Goal: Find specific page/section: Find specific page/section

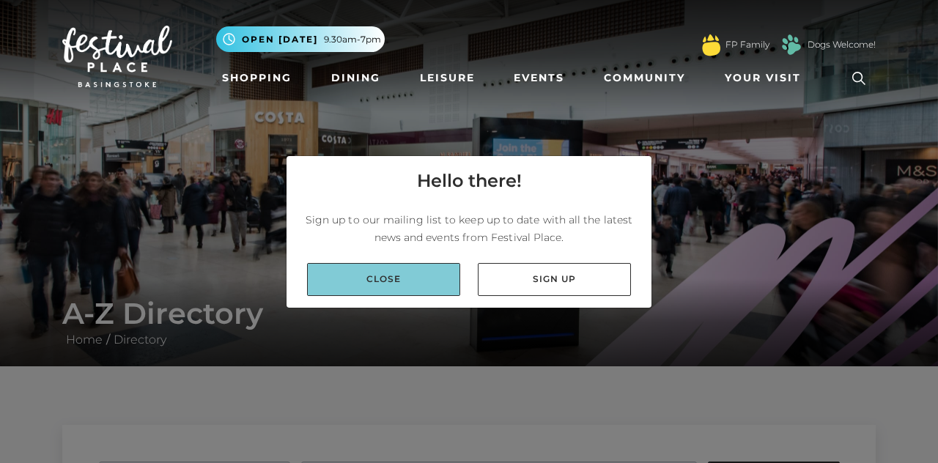
click at [418, 296] on link "Close" at bounding box center [383, 279] width 153 height 33
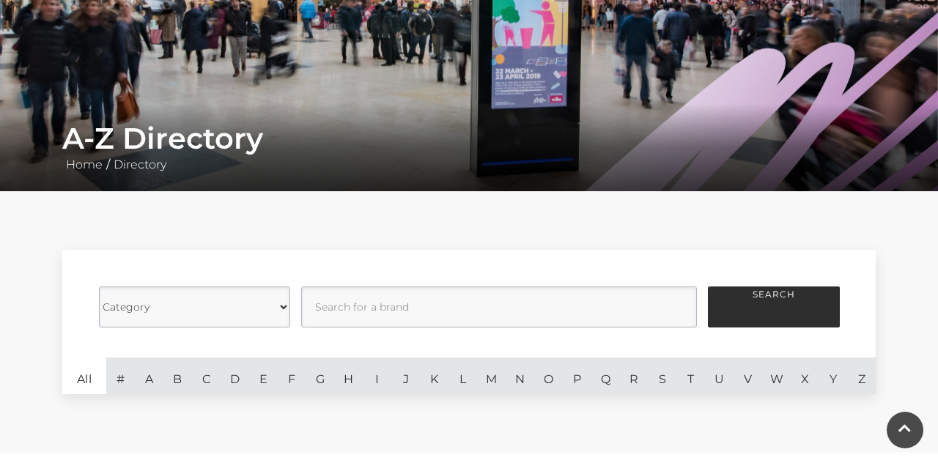
scroll to position [176, 0]
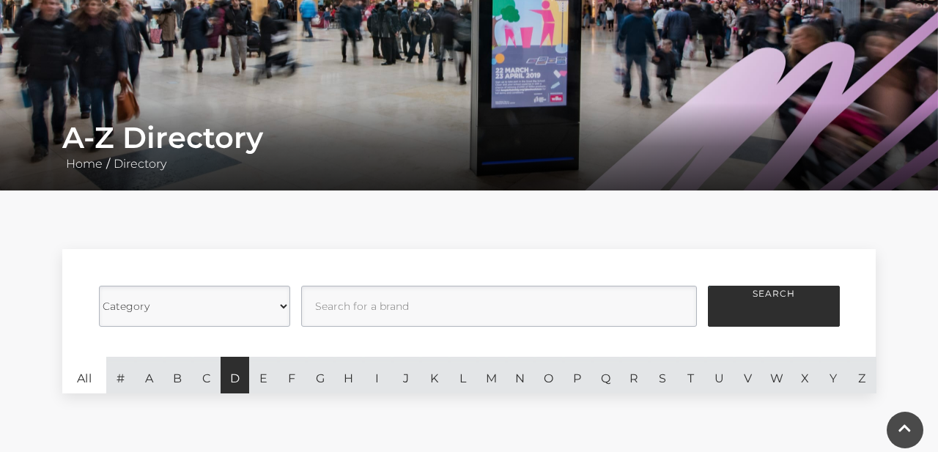
click at [236, 375] on link "D" at bounding box center [235, 375] width 29 height 37
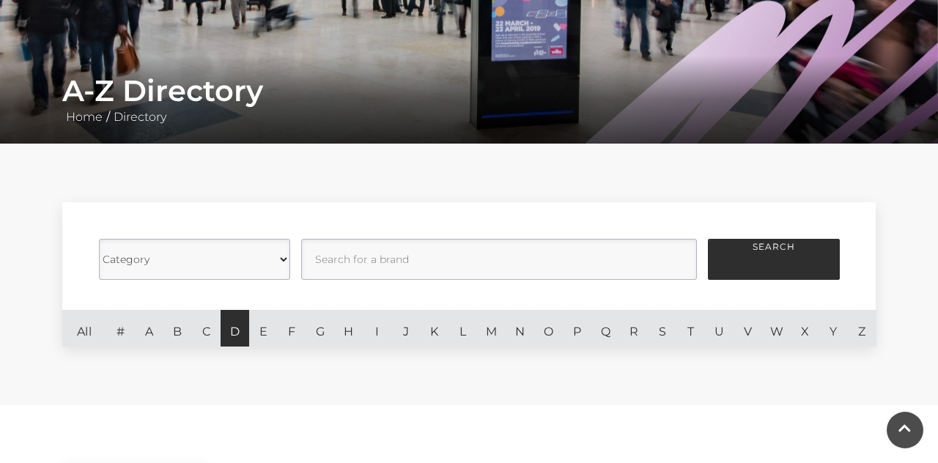
scroll to position [222, 0]
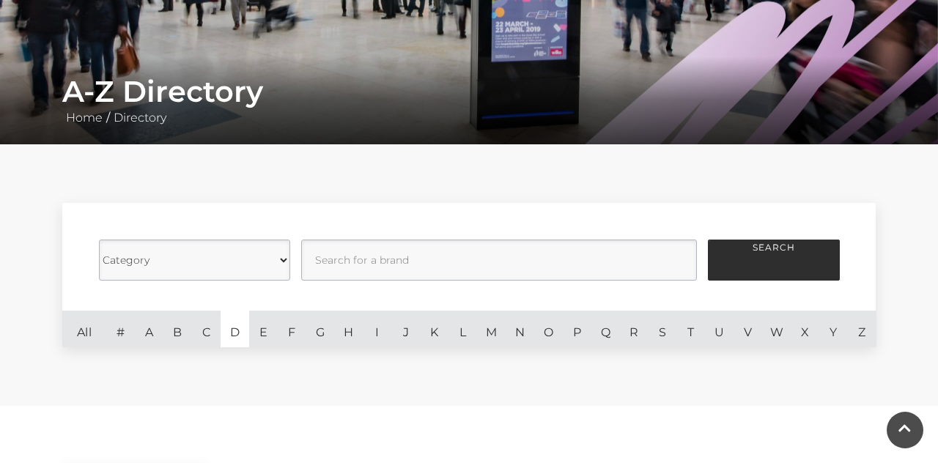
click at [279, 257] on select "Category Cafes Restaurants Fashion Services Technology Homeware Gifts, Statione…" at bounding box center [194, 260] width 191 height 41
select select "20847"
click at [284, 256] on select "Category Cafes Restaurants Fashion Services Technology Homeware Gifts, Statione…" at bounding box center [194, 260] width 191 height 41
